Goal: Task Accomplishment & Management: Use online tool/utility

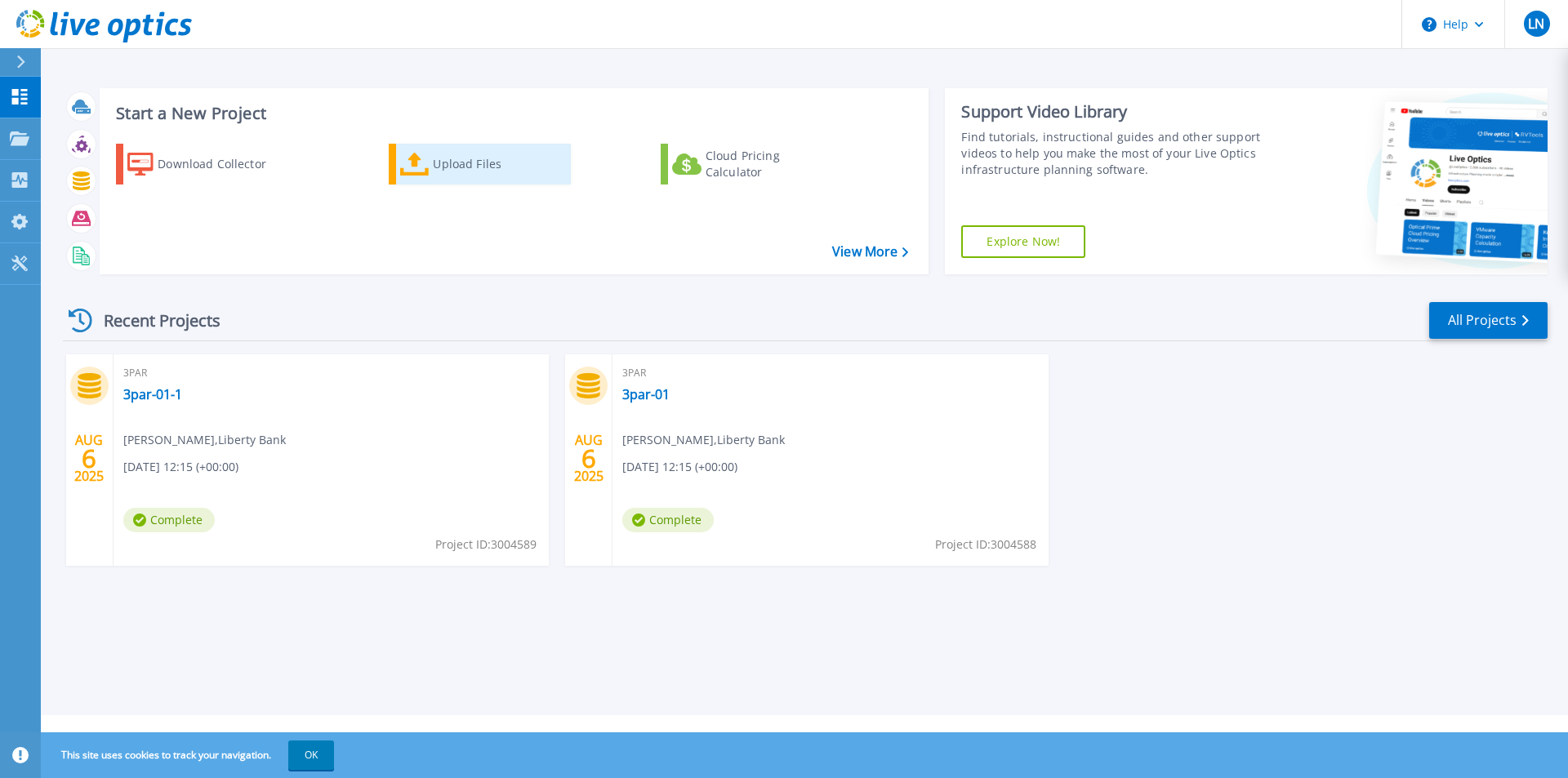
click at [469, 159] on div "Upload Files" at bounding box center [498, 164] width 130 height 32
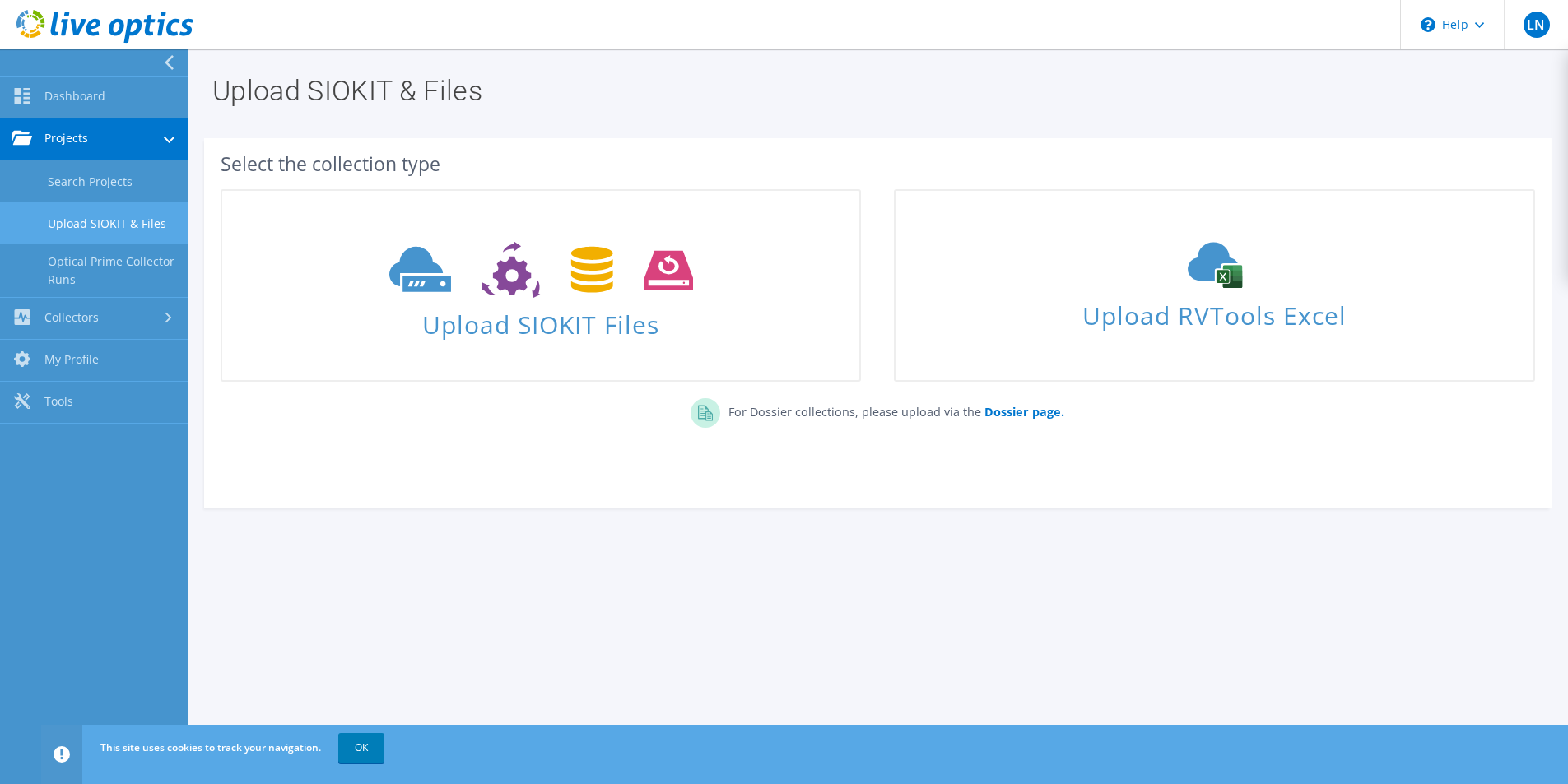
click at [124, 222] on link "Upload SIOKIT & Files" at bounding box center [94, 223] width 188 height 41
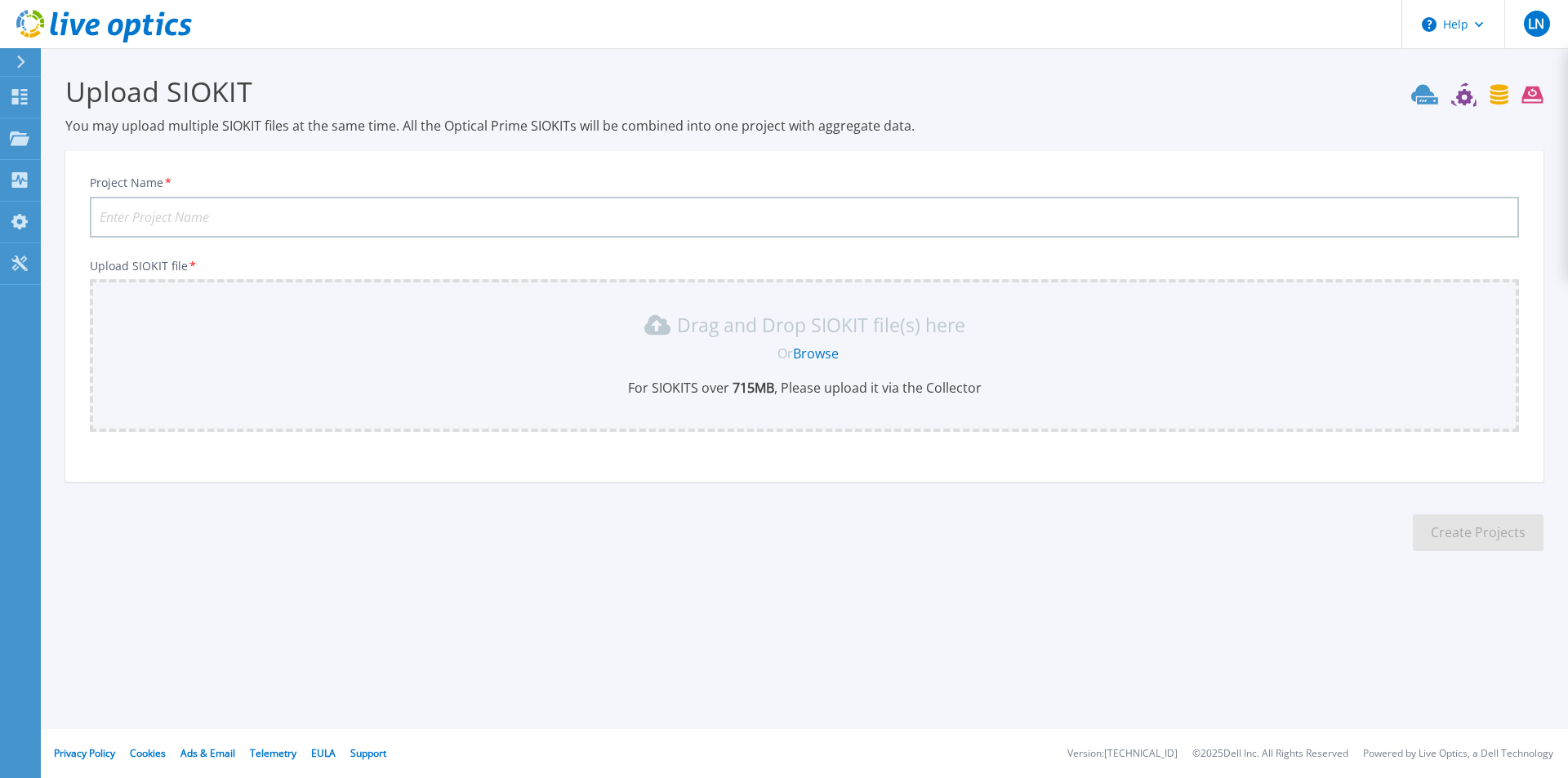
click at [806, 347] on link "Browse" at bounding box center [815, 354] width 46 height 18
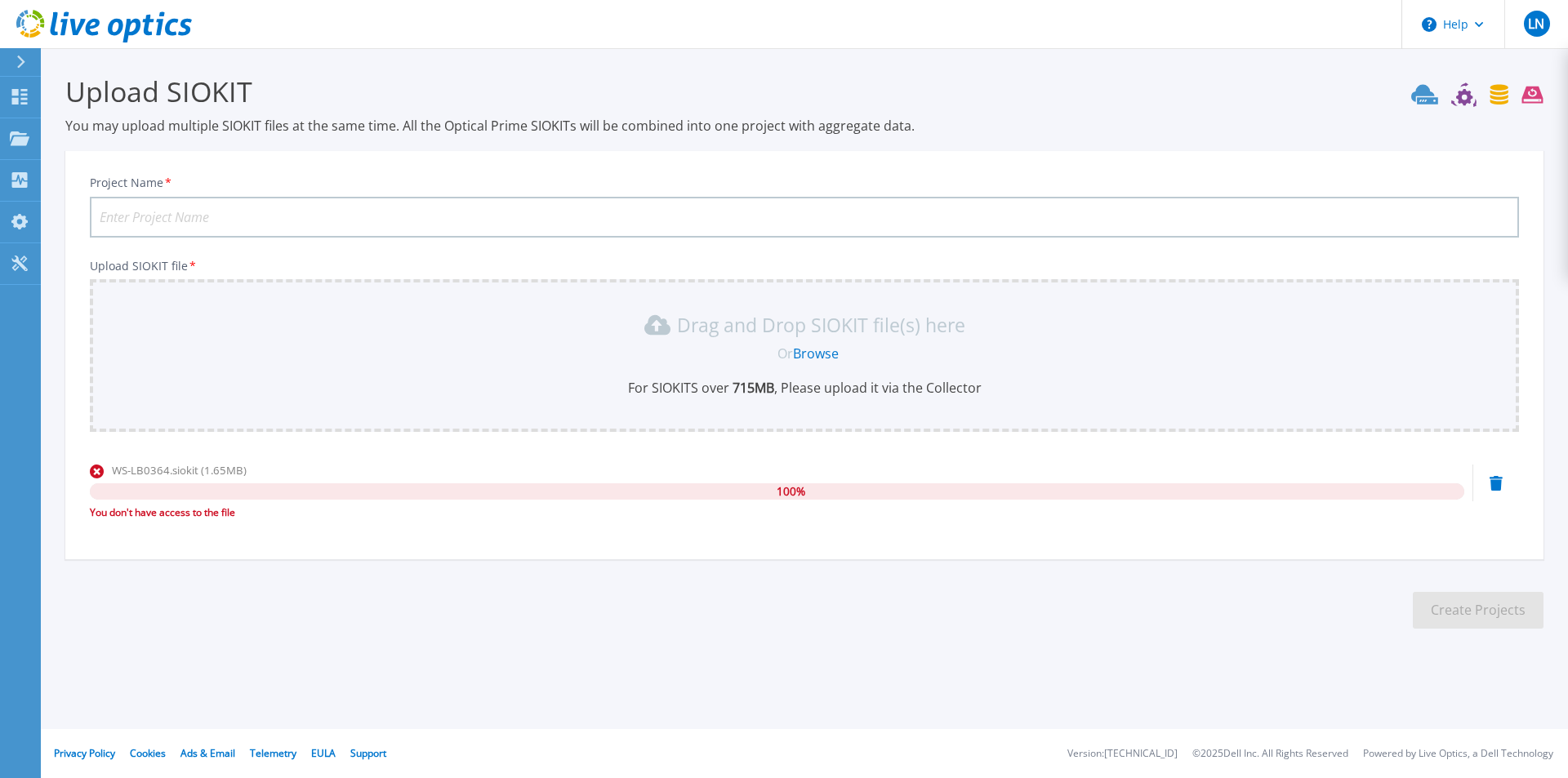
click at [16, 66] on div at bounding box center [27, 62] width 26 height 27
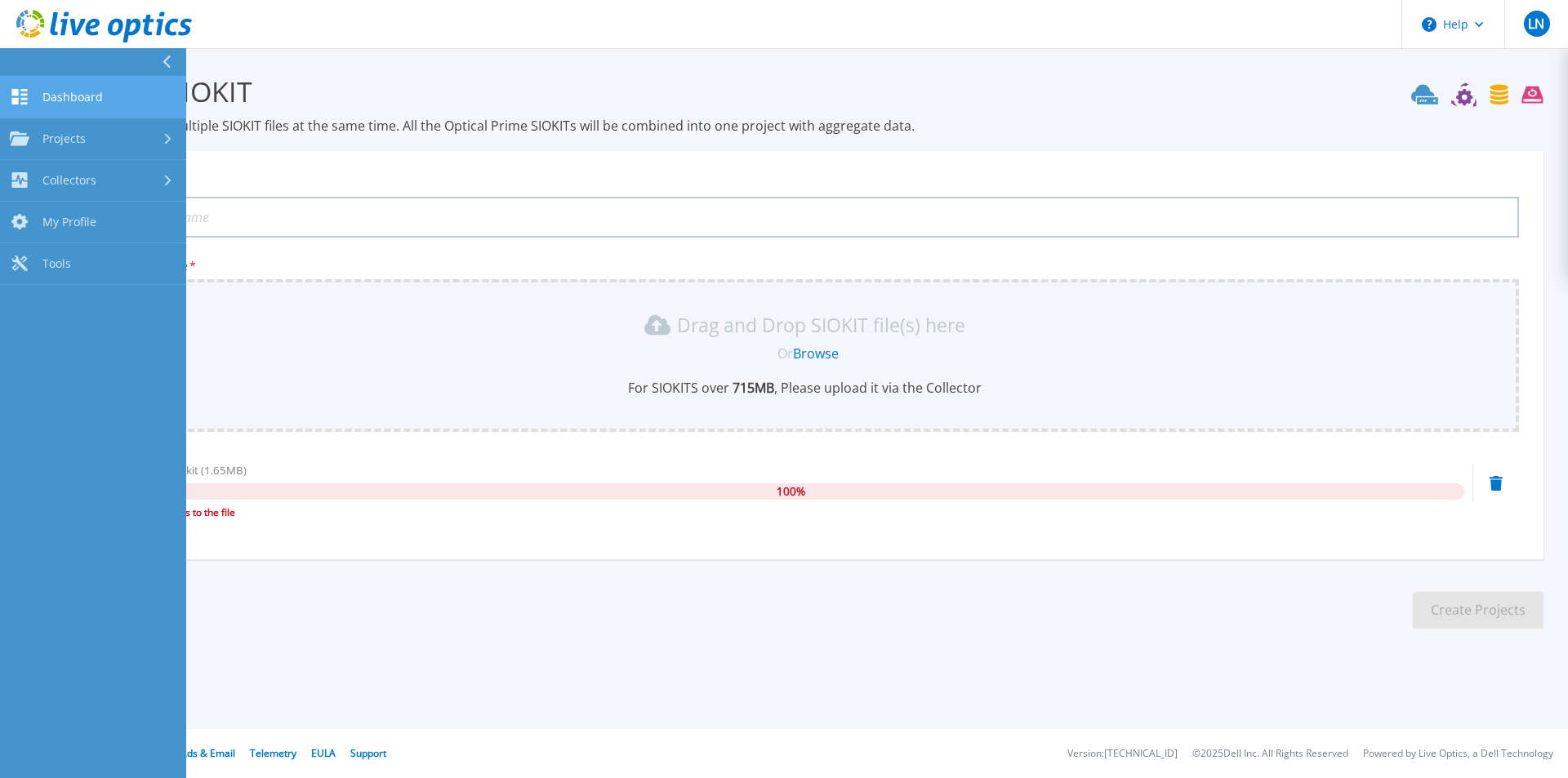
click at [66, 95] on span "Dashboard" at bounding box center [73, 97] width 61 height 15
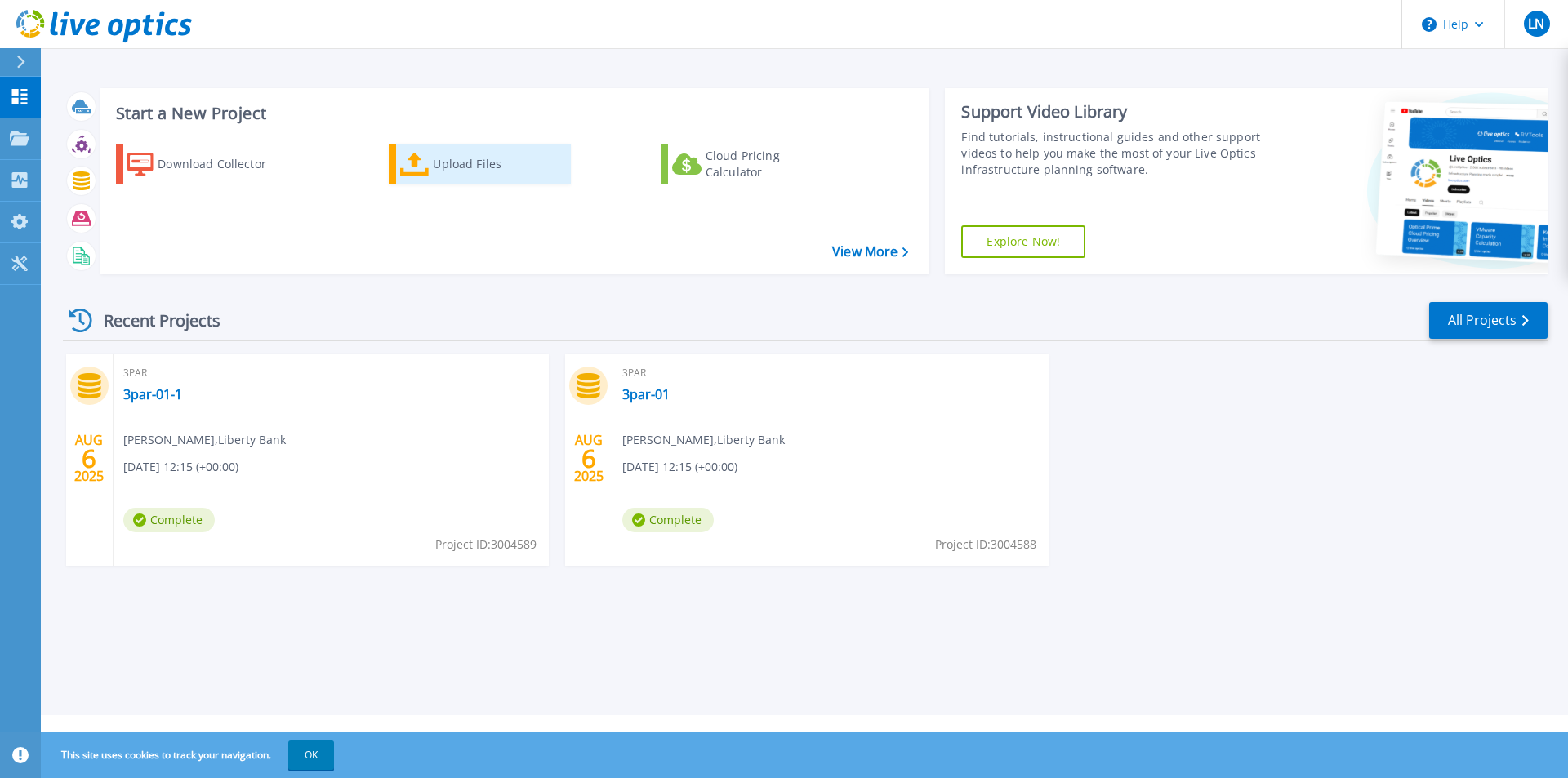
click at [472, 158] on div "Upload Files" at bounding box center [498, 164] width 130 height 32
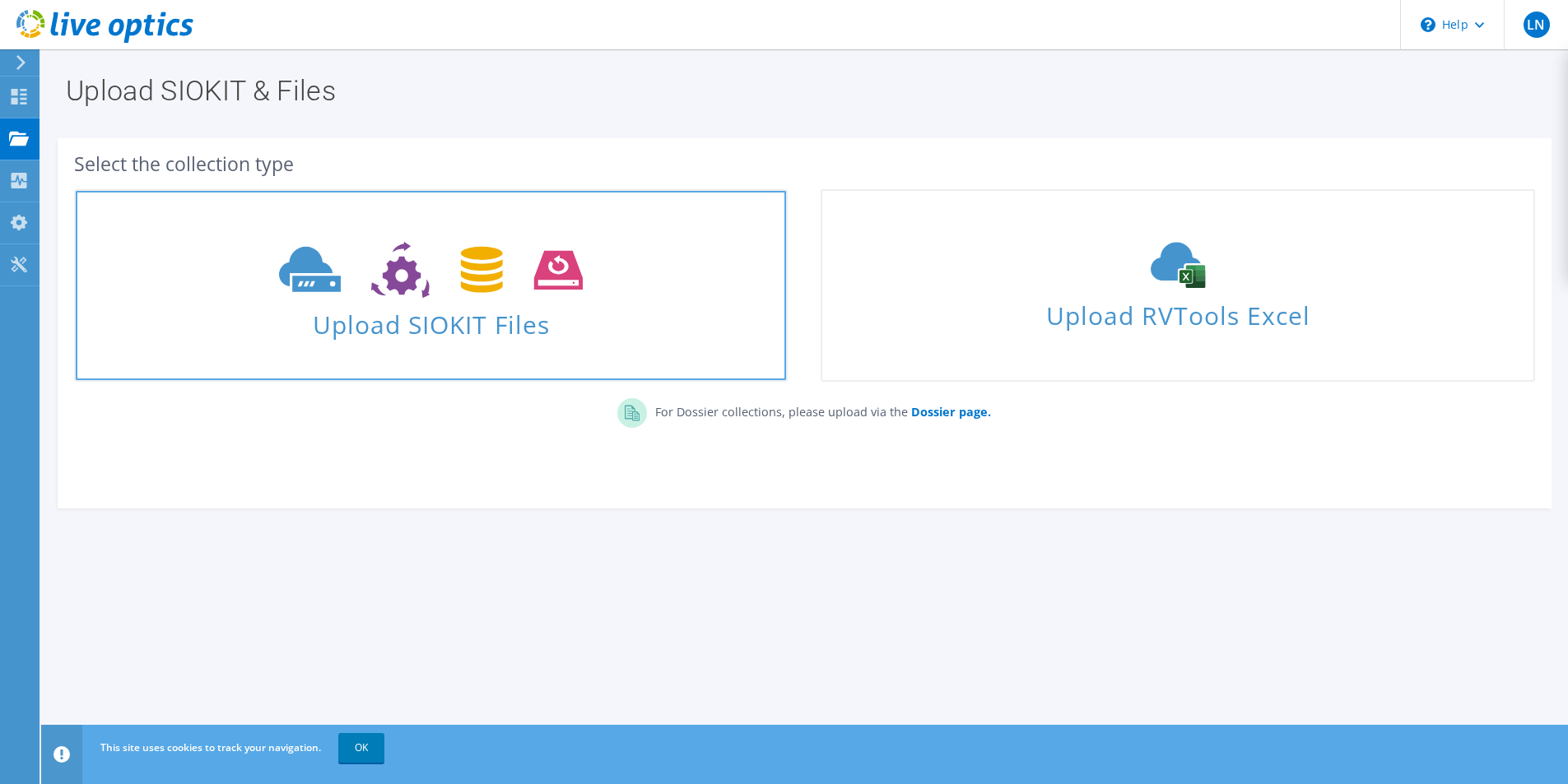
click at [432, 283] on icon at bounding box center [430, 270] width 303 height 56
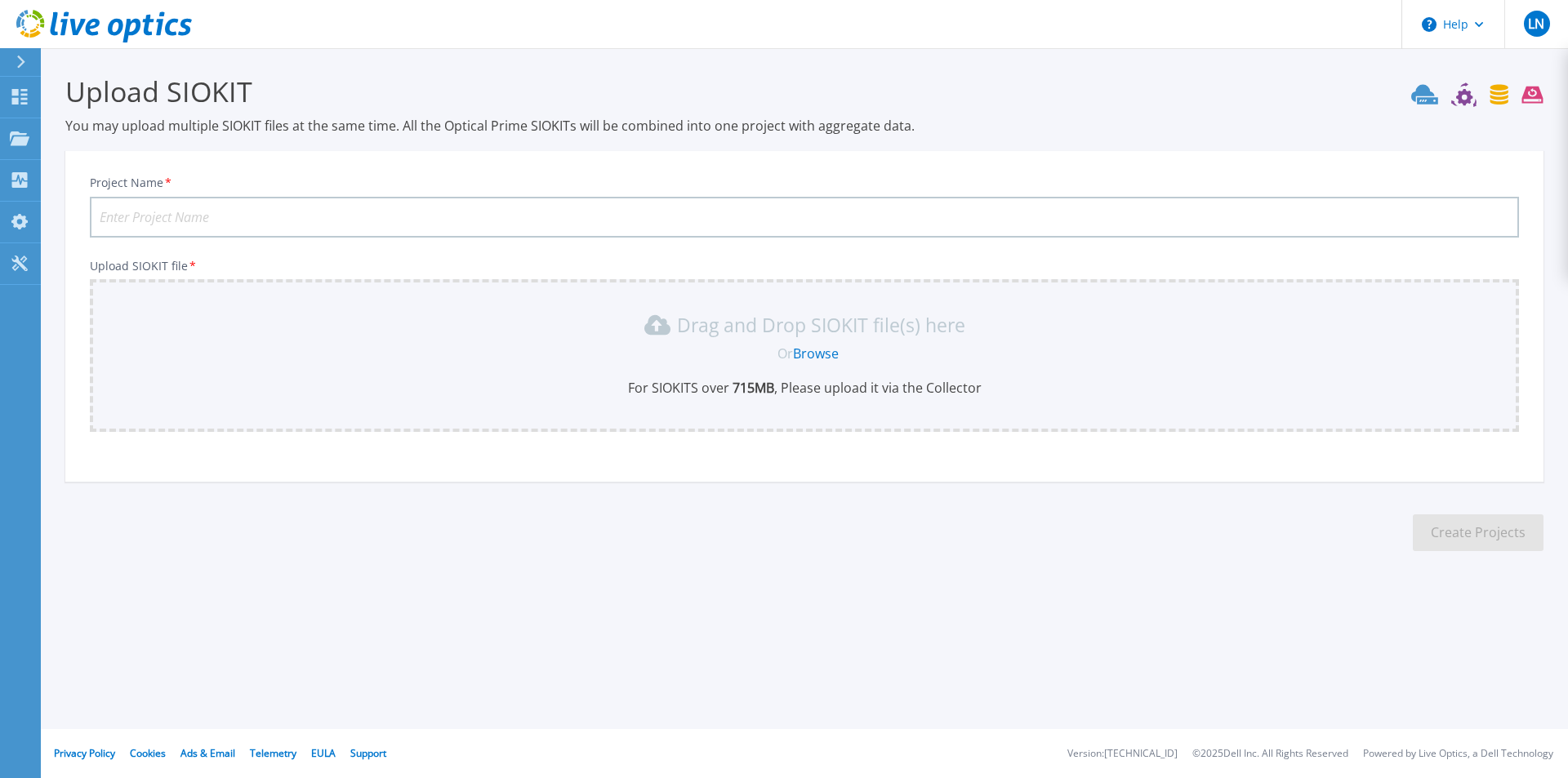
click at [325, 208] on input "Project Name *" at bounding box center [805, 218] width 1429 height 41
click at [303, 215] on input "Project Name *" at bounding box center [805, 218] width 1429 height 41
type input "vcenter-test"
drag, startPoint x: 781, startPoint y: 357, endPoint x: 798, endPoint y: 356, distance: 17.0
click at [786, 357] on span "Or" at bounding box center [785, 354] width 16 height 18
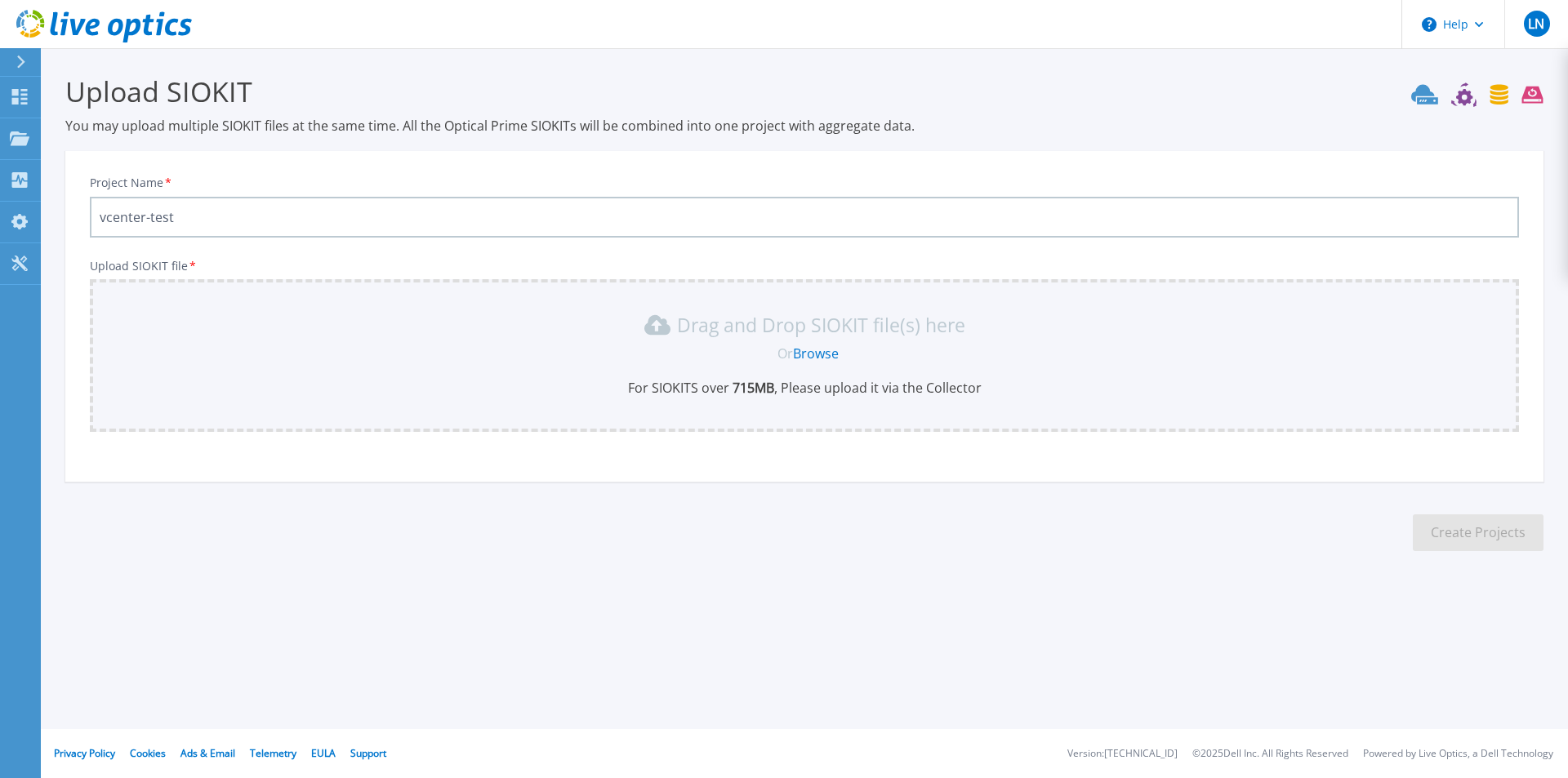
click at [806, 352] on link "Browse" at bounding box center [815, 354] width 46 height 18
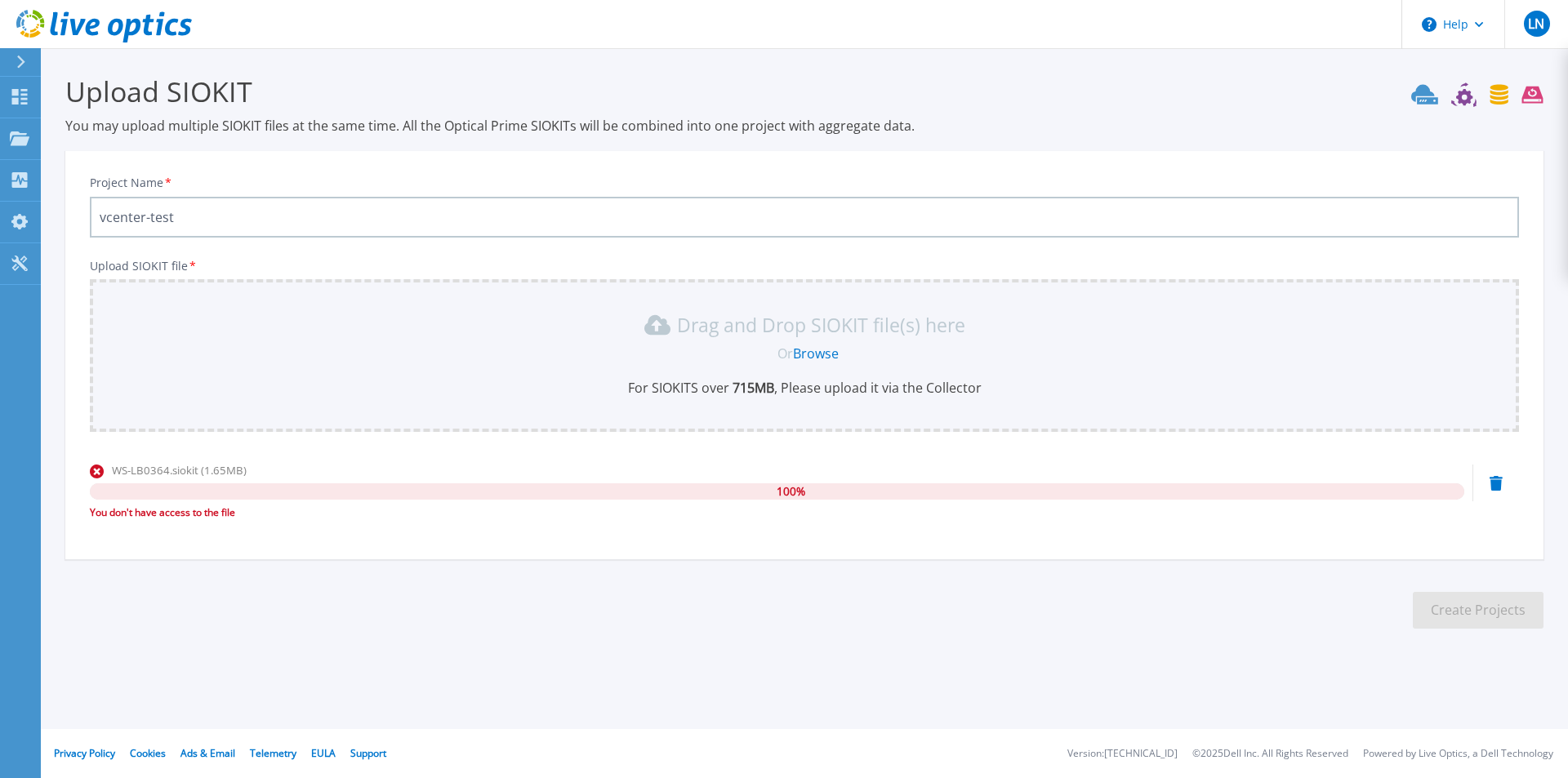
click at [941, 616] on section "Upload SIOKIT You may upload multiple SIOKIT files at the same time. All the Op…" at bounding box center [805, 357] width 1527 height 617
click at [17, 60] on div at bounding box center [27, 62] width 26 height 27
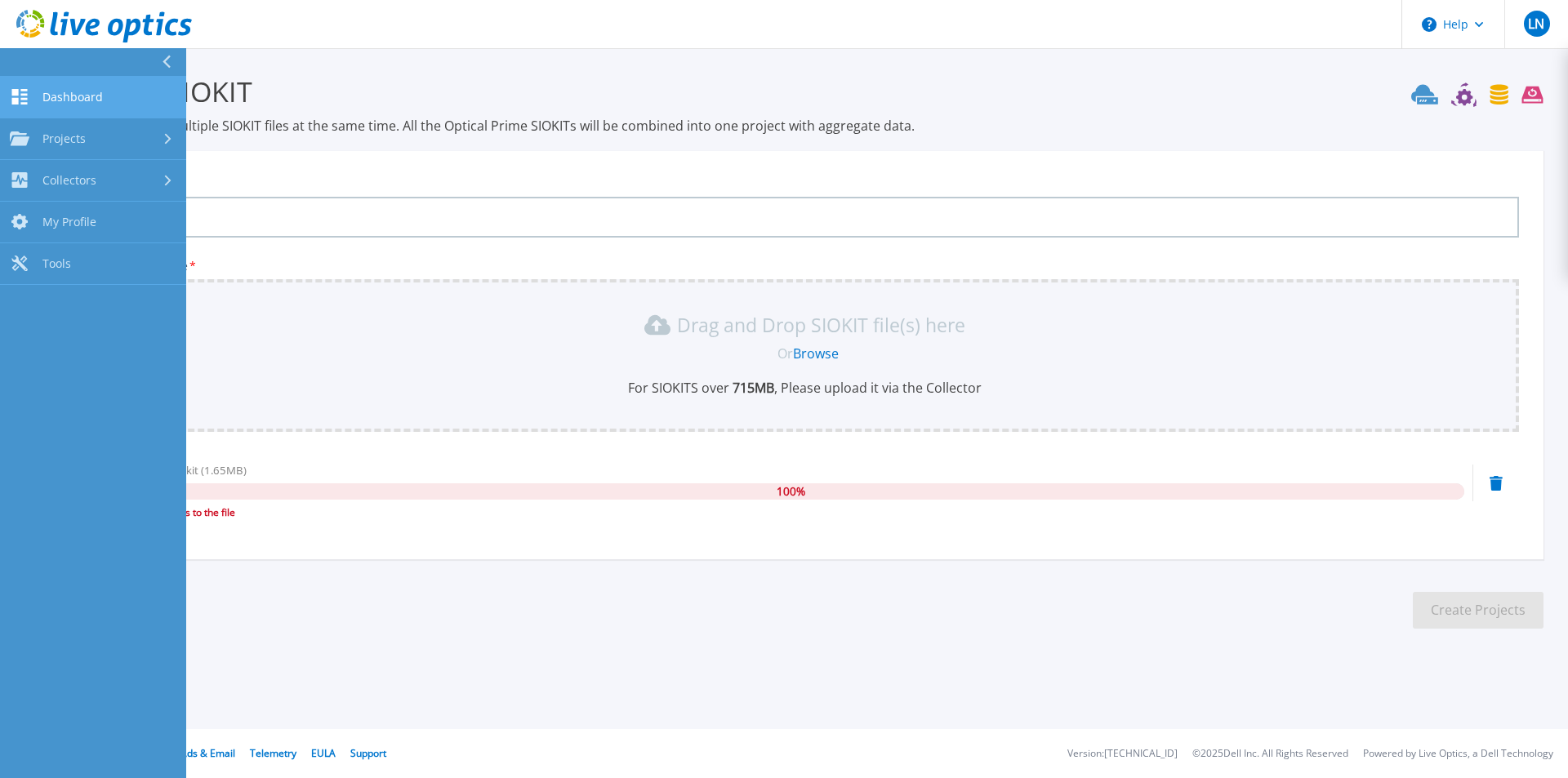
click at [83, 95] on span "Dashboard" at bounding box center [73, 97] width 61 height 15
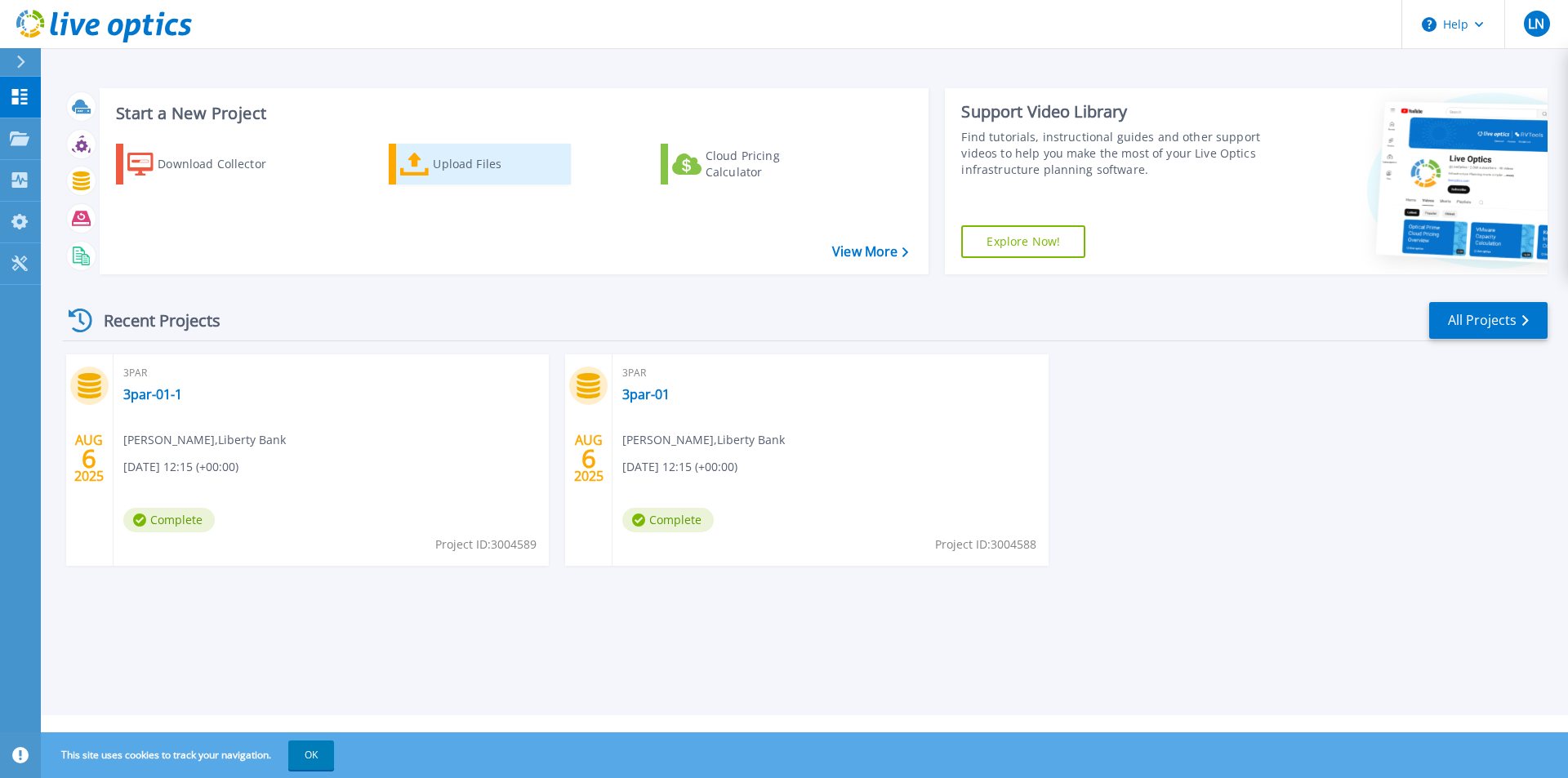
click at [461, 164] on div "Upload Files" at bounding box center [498, 164] width 130 height 32
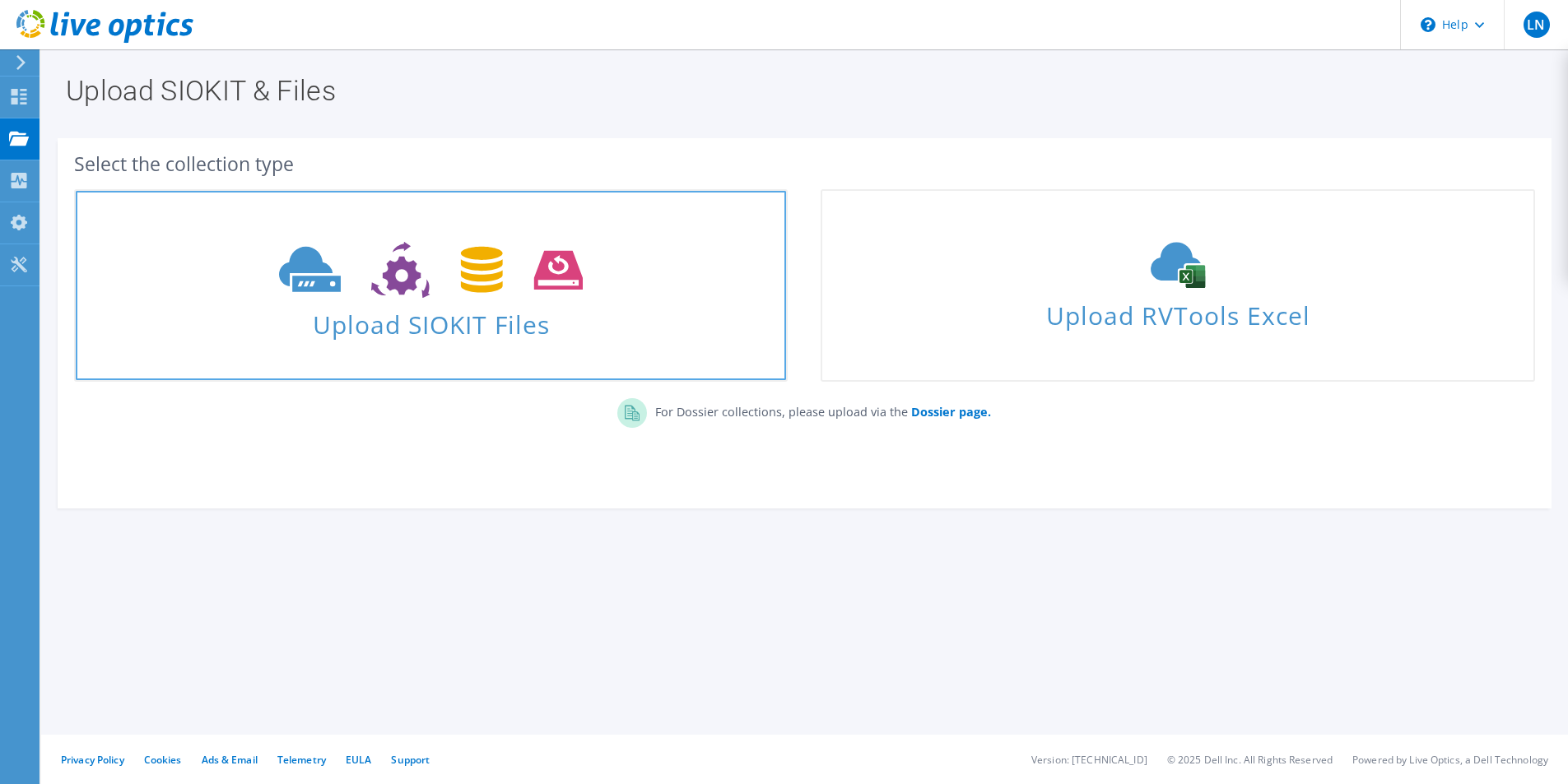
click at [504, 315] on span "Upload SIOKIT Files" at bounding box center [431, 320] width 710 height 36
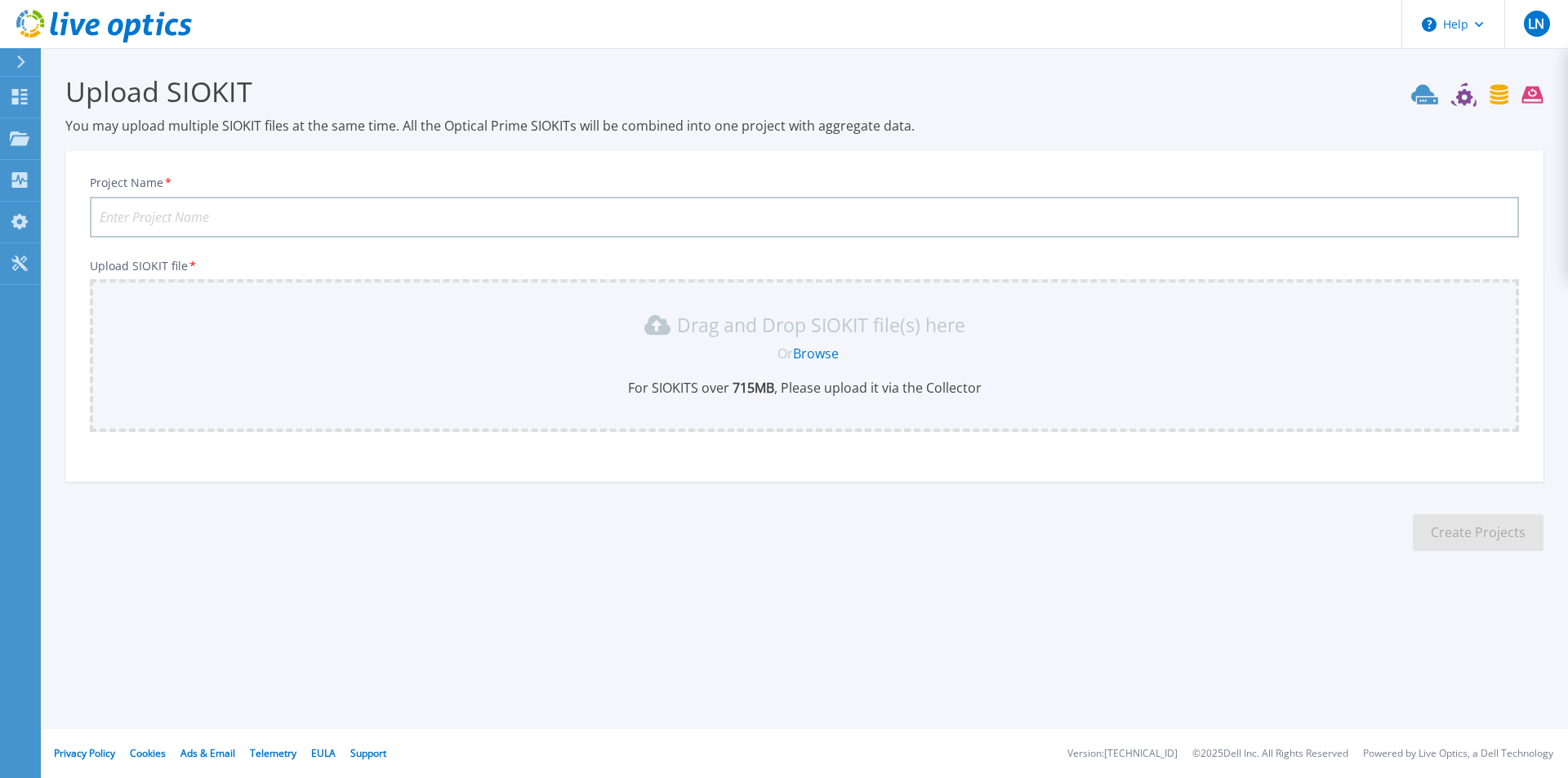
click at [808, 353] on link "Browse" at bounding box center [815, 354] width 46 height 18
click at [723, 692] on div "Help LN End User [PERSON_NAME] [PERSON_NAME][EMAIL_ADDRESS][DOMAIN_NAME] Libert…" at bounding box center [784, 389] width 1568 height 778
